Goal: Task Accomplishment & Management: Use online tool/utility

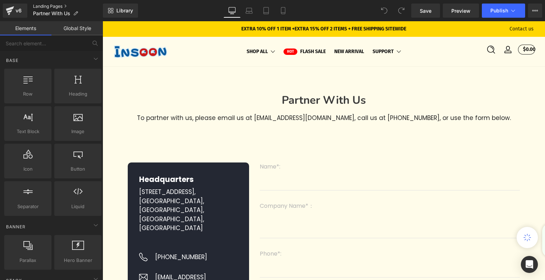
click at [61, 6] on link "Landing Pages" at bounding box center [68, 7] width 70 height 6
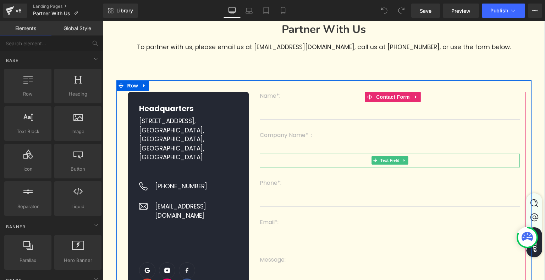
scroll to position [177, 0]
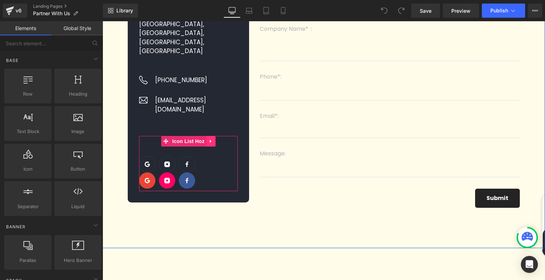
click at [210, 139] on icon at bounding box center [210, 141] width 5 height 5
click at [214, 139] on icon at bounding box center [215, 141] width 5 height 5
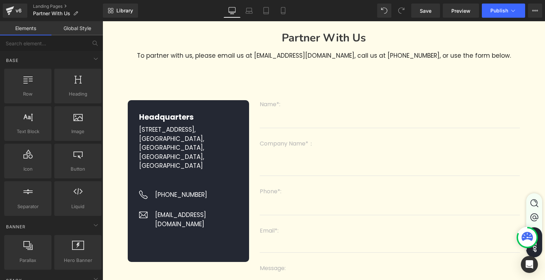
scroll to position [106, 0]
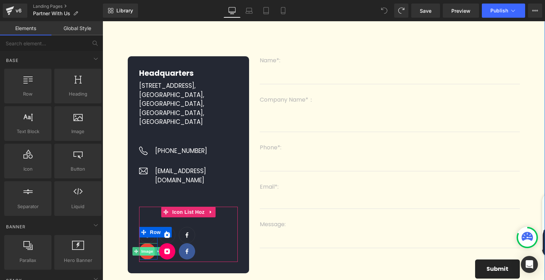
click at [145, 247] on span "Image" at bounding box center [147, 251] width 15 height 9
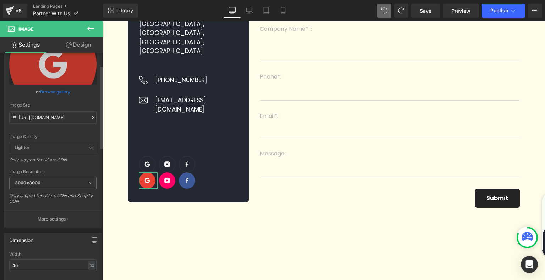
scroll to position [0, 0]
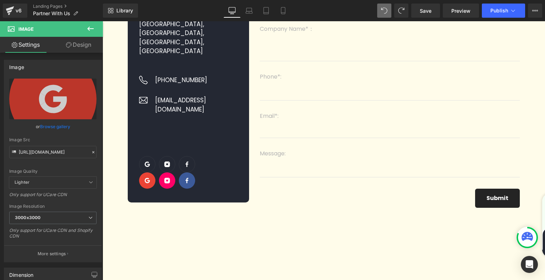
click at [91, 28] on icon at bounding box center [90, 28] width 9 height 9
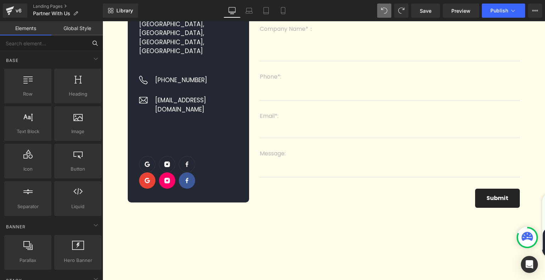
click at [50, 46] on input "text" at bounding box center [43, 43] width 87 height 16
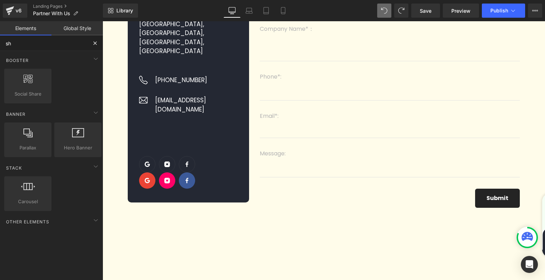
type input "s"
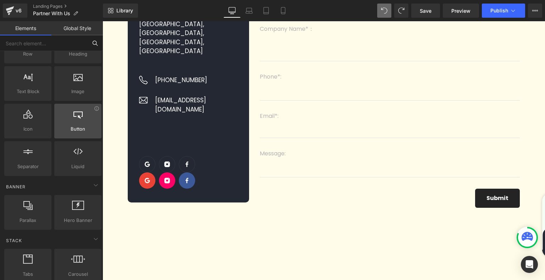
scroll to position [71, 0]
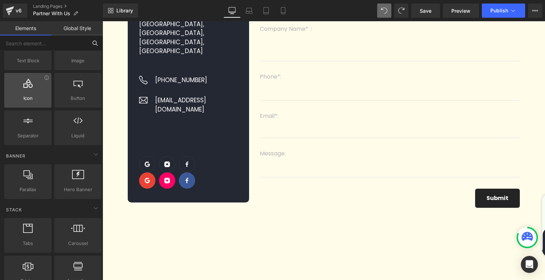
click at [35, 97] on span "Icon" at bounding box center [27, 98] width 43 height 7
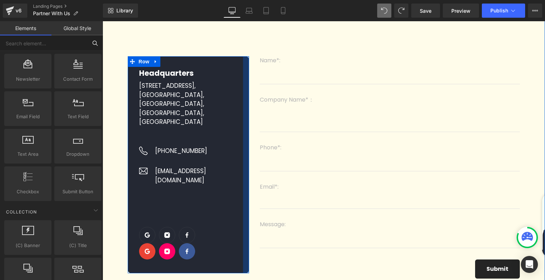
scroll to position [0, 0]
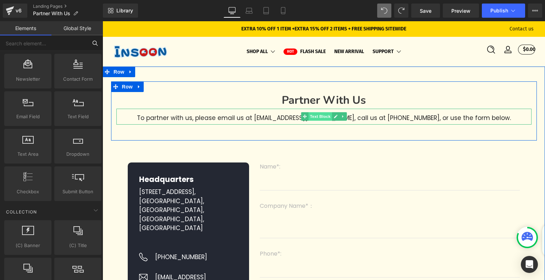
click at [328, 118] on span "Text Block" at bounding box center [319, 116] width 23 height 9
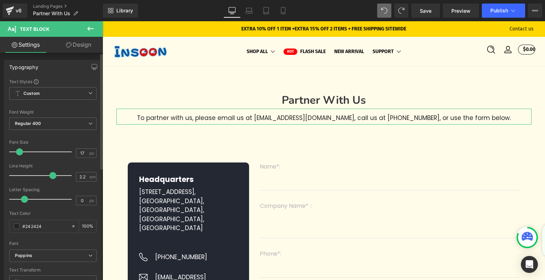
type input "18"
click at [20, 150] on span at bounding box center [20, 152] width 7 height 7
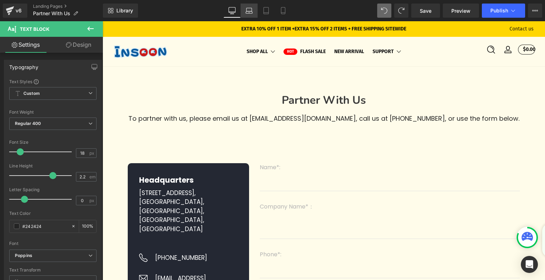
click at [248, 5] on link "Laptop" at bounding box center [248, 11] width 17 height 14
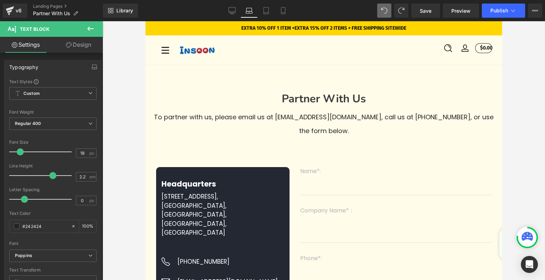
scroll to position [1, 0]
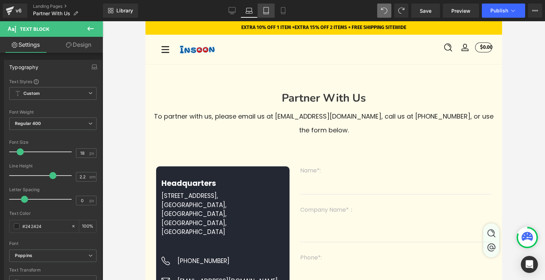
click at [269, 13] on link "Tablet" at bounding box center [265, 11] width 17 height 14
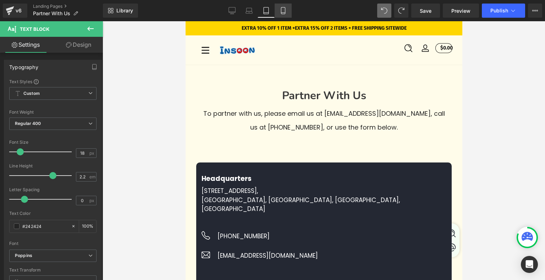
click at [282, 13] on icon at bounding box center [282, 10] width 7 height 7
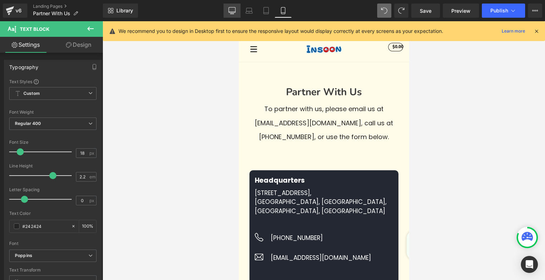
click at [227, 4] on link "Desktop" at bounding box center [231, 11] width 17 height 14
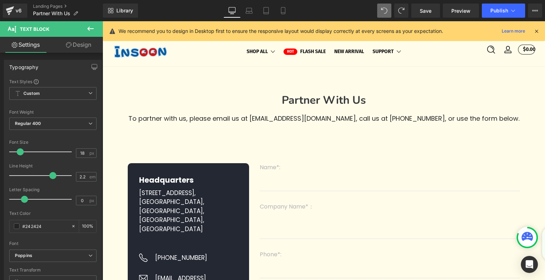
type input "100"
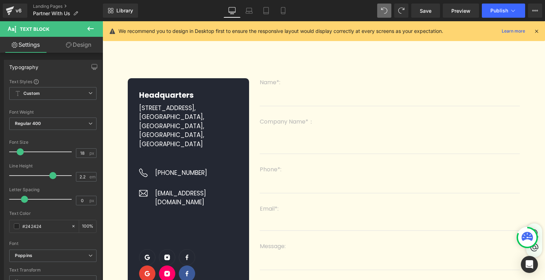
scroll to position [10, 0]
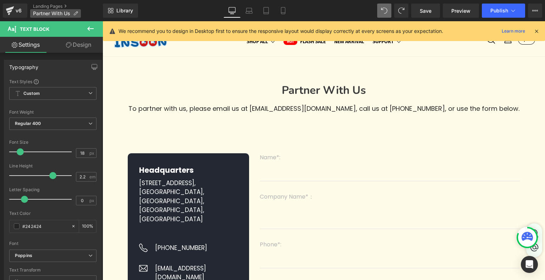
click at [57, 12] on span "Partner With Us" at bounding box center [51, 14] width 37 height 6
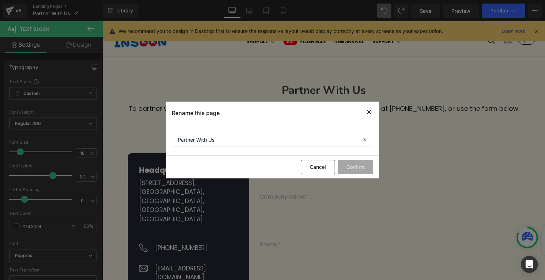
click at [366, 113] on icon at bounding box center [368, 112] width 9 height 9
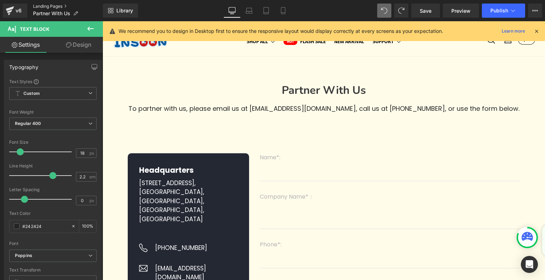
click at [52, 7] on link "Landing Pages" at bounding box center [68, 7] width 70 height 6
click at [500, 15] on button "Publish" at bounding box center [502, 11] width 43 height 14
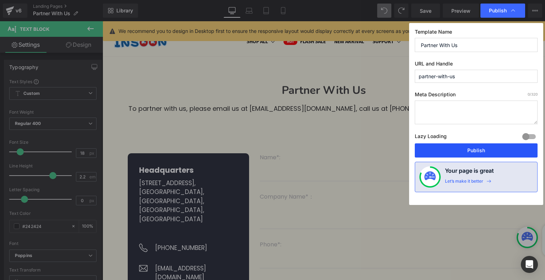
click at [473, 151] on button "Publish" at bounding box center [475, 151] width 123 height 14
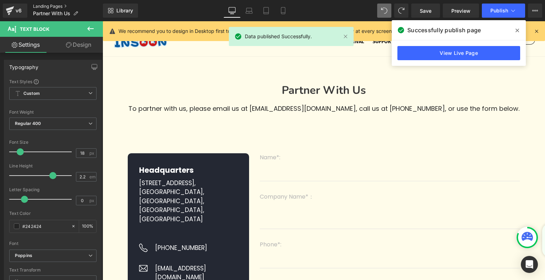
click at [58, 6] on link "Landing Pages" at bounding box center [68, 7] width 70 height 6
